Goal: Register for event/course

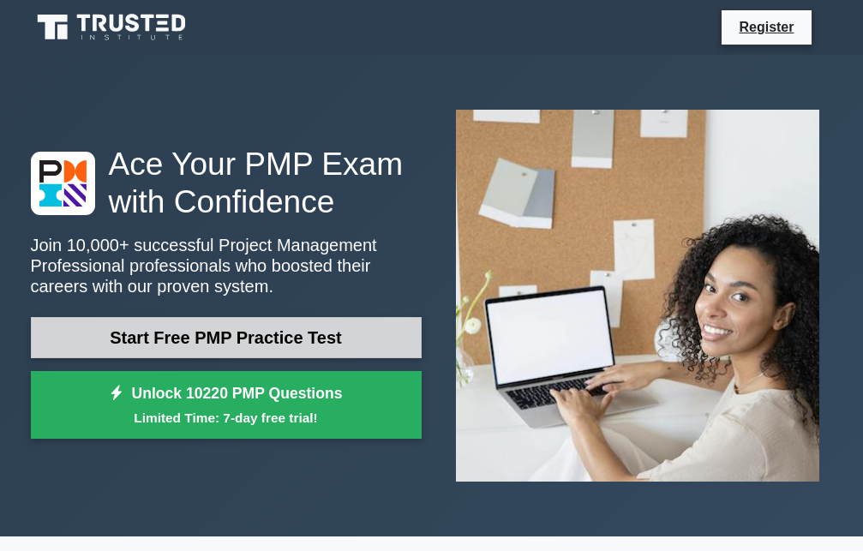
click at [373, 319] on link "Start Free PMP Practice Test" at bounding box center [226, 337] width 391 height 41
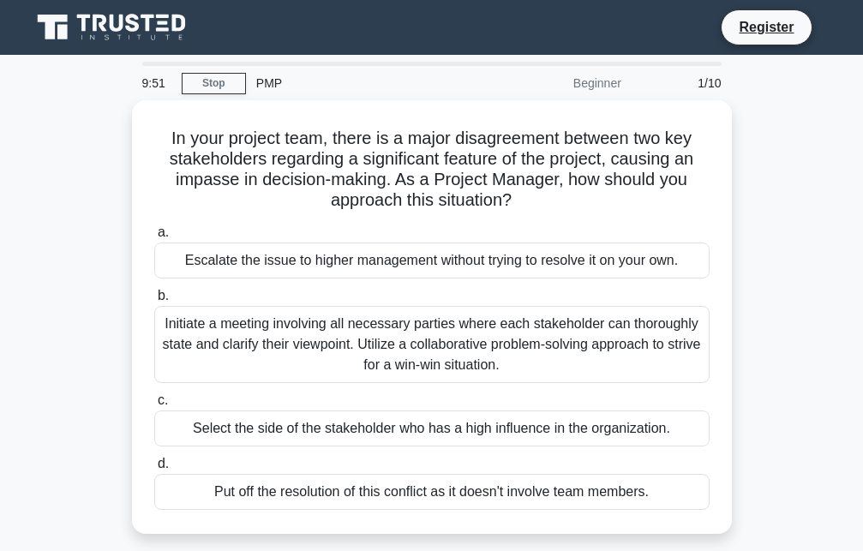
click at [275, 84] on div "PMP" at bounding box center [364, 83] width 236 height 34
click at [613, 78] on div "Beginner" at bounding box center [556, 83] width 150 height 34
drag, startPoint x: 791, startPoint y: 21, endPoint x: 740, endPoint y: 33, distance: 52.0
click at [790, 21] on link "Register" at bounding box center [765, 26] width 75 height 21
